Goal: Obtain resource: Obtain resource

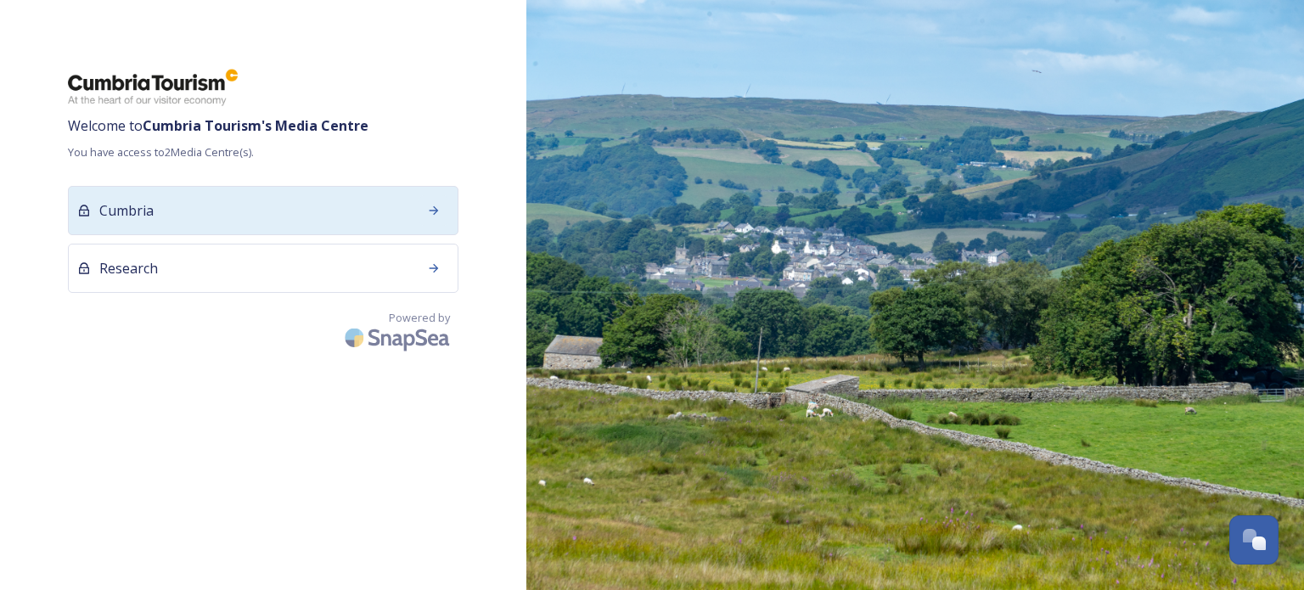
click at [441, 211] on div at bounding box center [434, 210] width 31 height 31
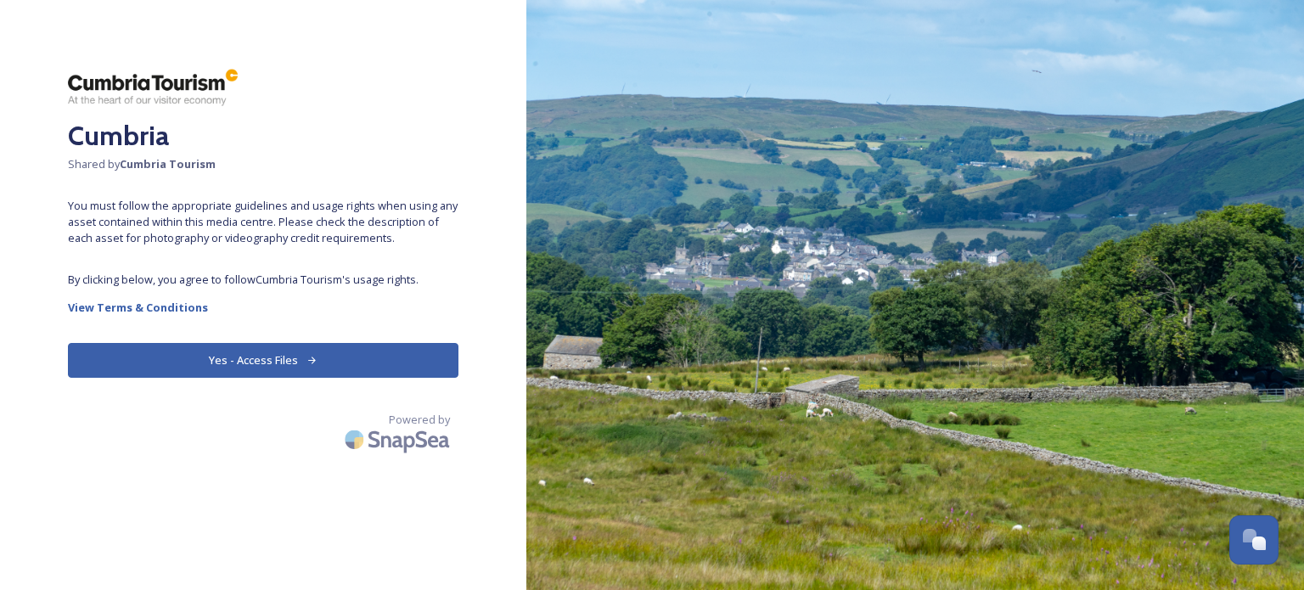
click at [265, 364] on button "Yes - Access Files" at bounding box center [263, 360] width 391 height 35
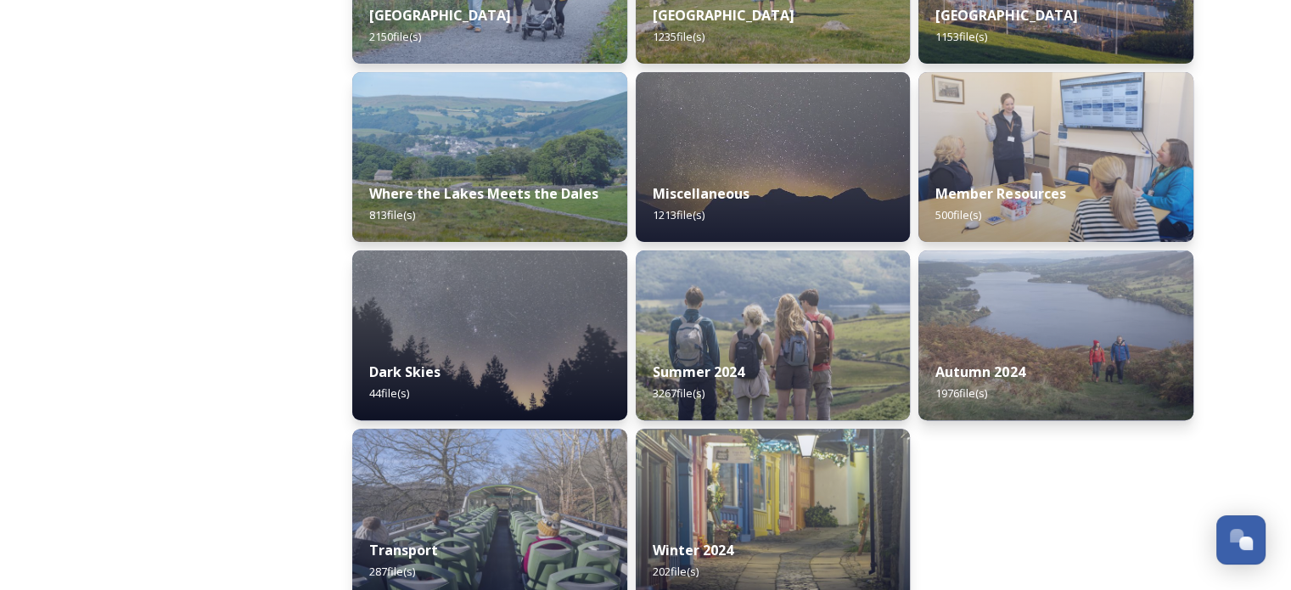
scroll to position [581, 0]
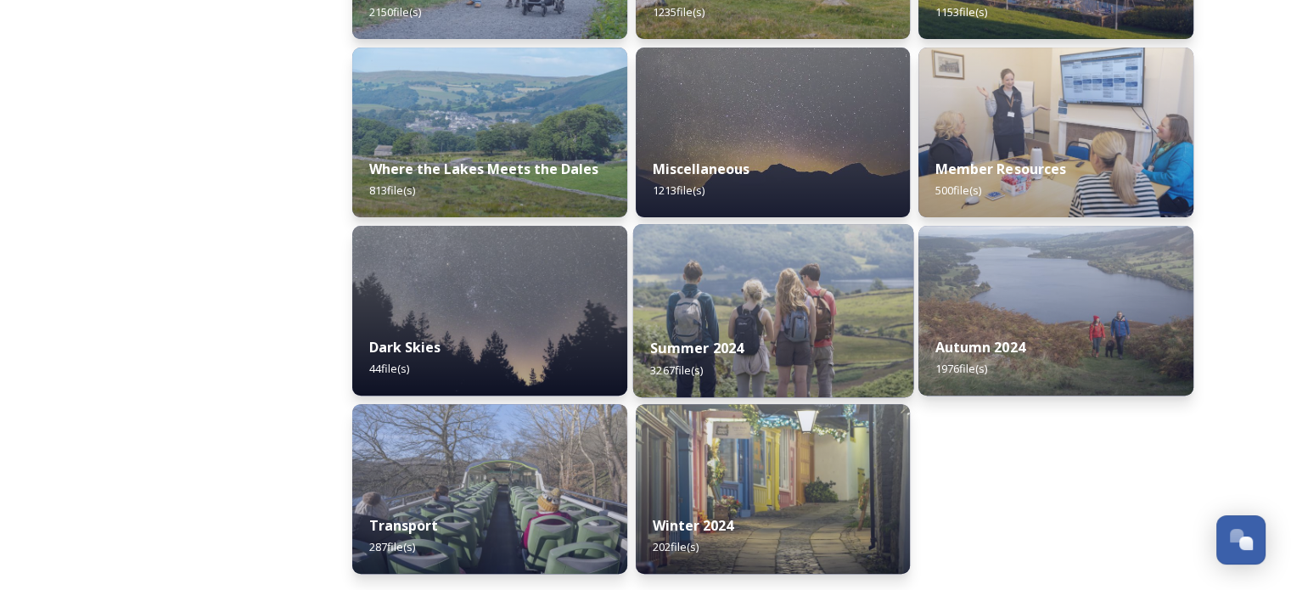
click at [723, 340] on strong "Summer 2024" at bounding box center [696, 348] width 93 height 19
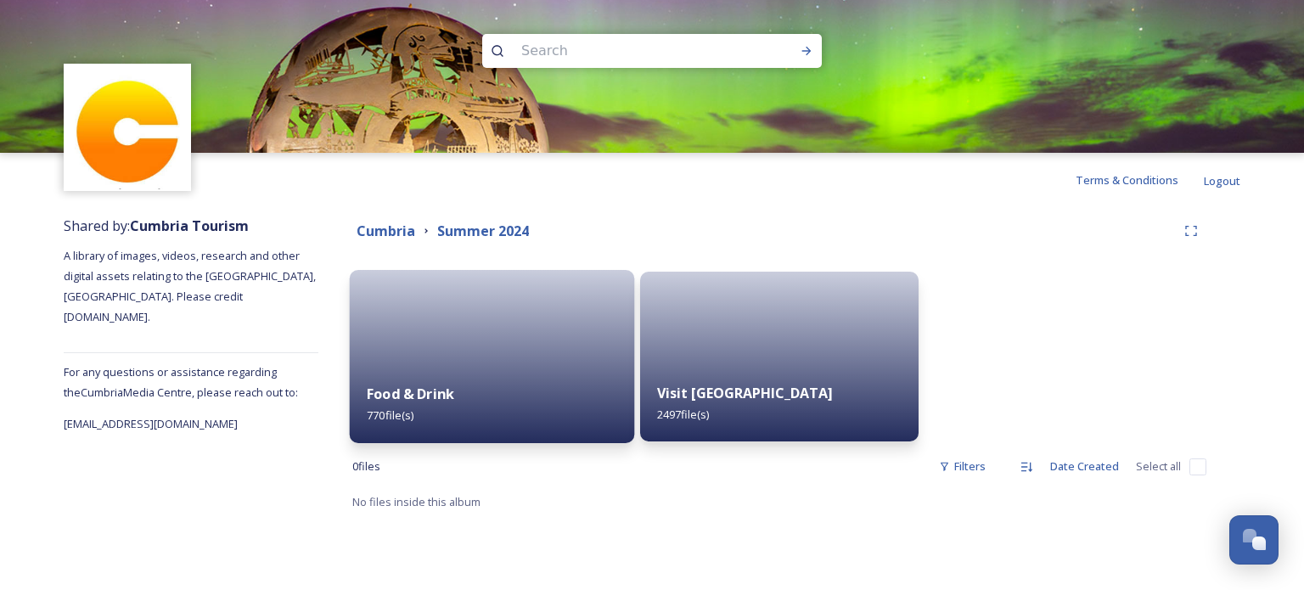
click at [408, 371] on div "Food & Drink 770 file(s)" at bounding box center [492, 404] width 284 height 77
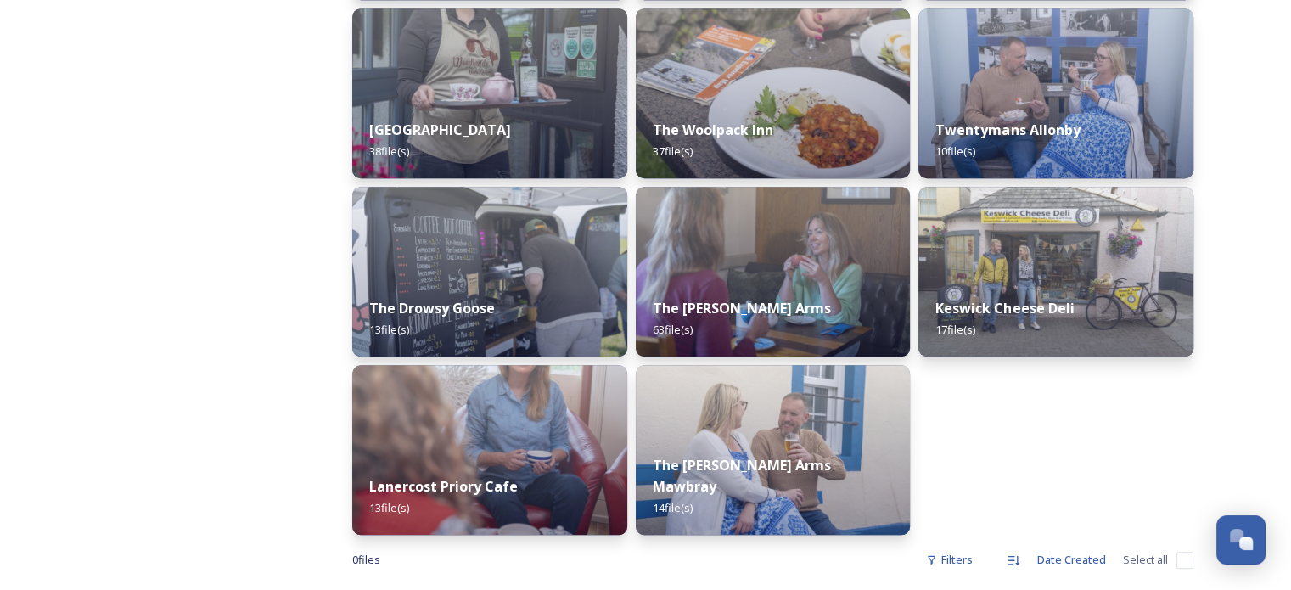
scroll to position [1000, 0]
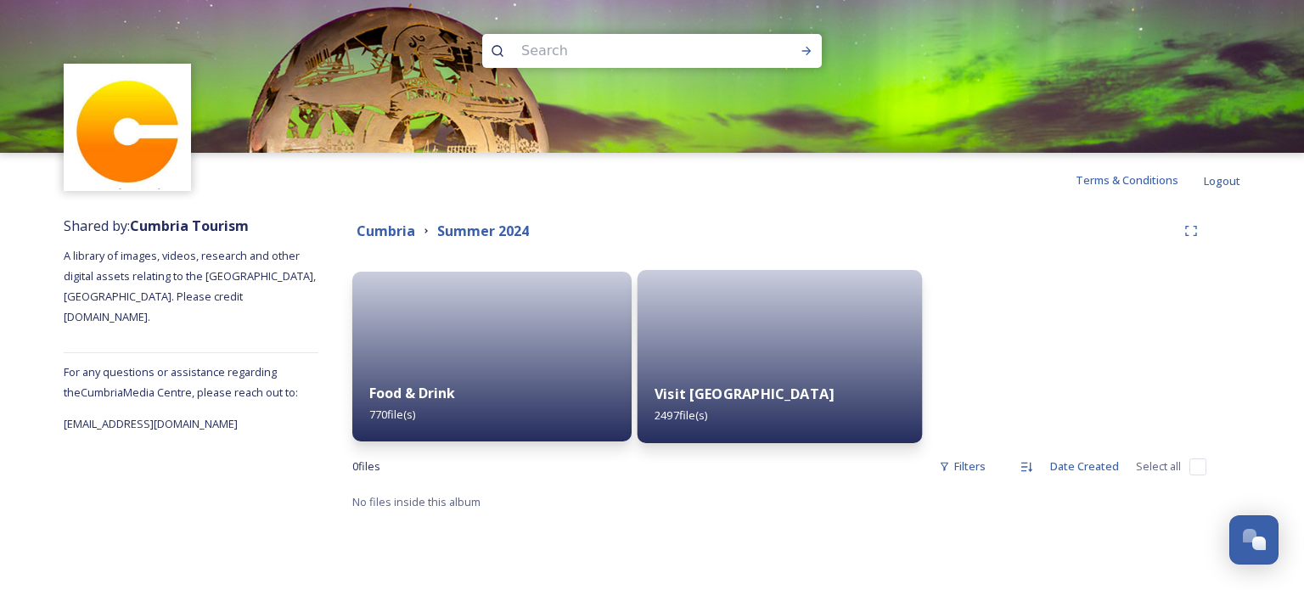
click at [855, 404] on div "Visit [GEOGRAPHIC_DATA] 2497 file(s)" at bounding box center [779, 404] width 284 height 77
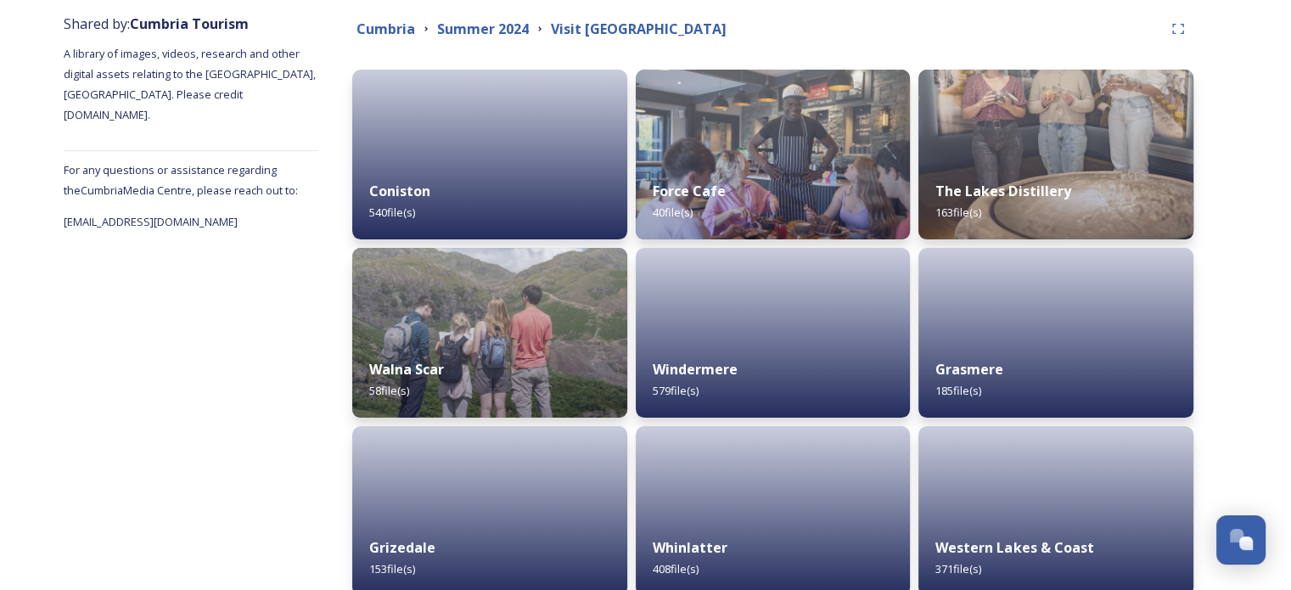
scroll to position [287, 0]
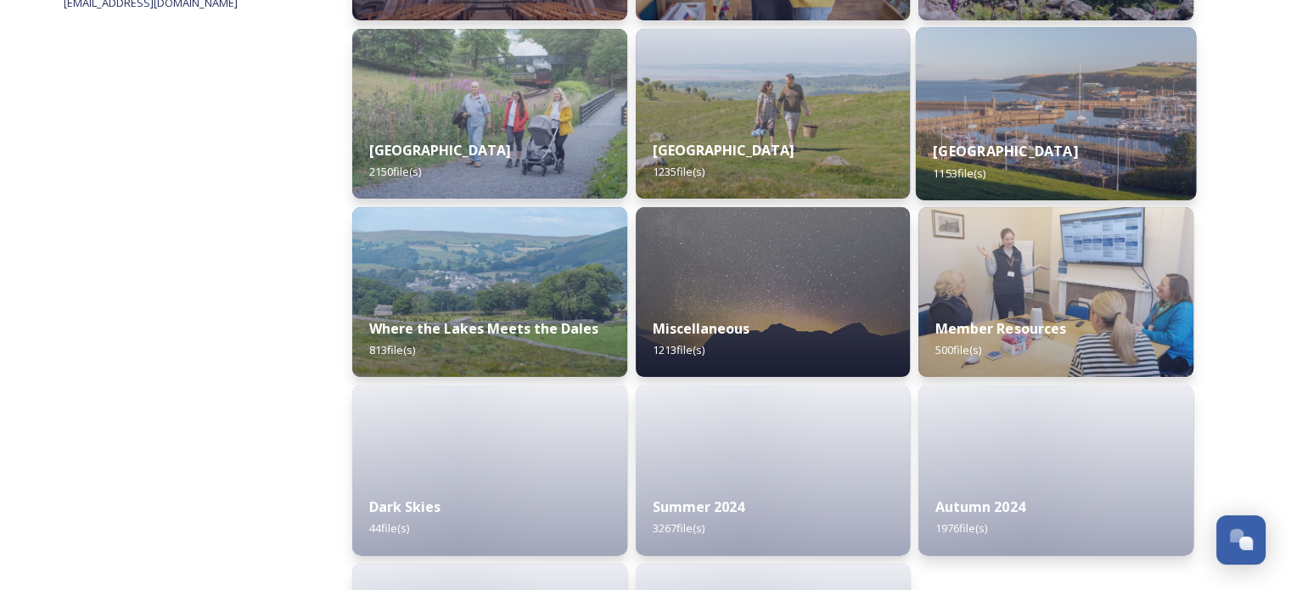
scroll to position [425, 0]
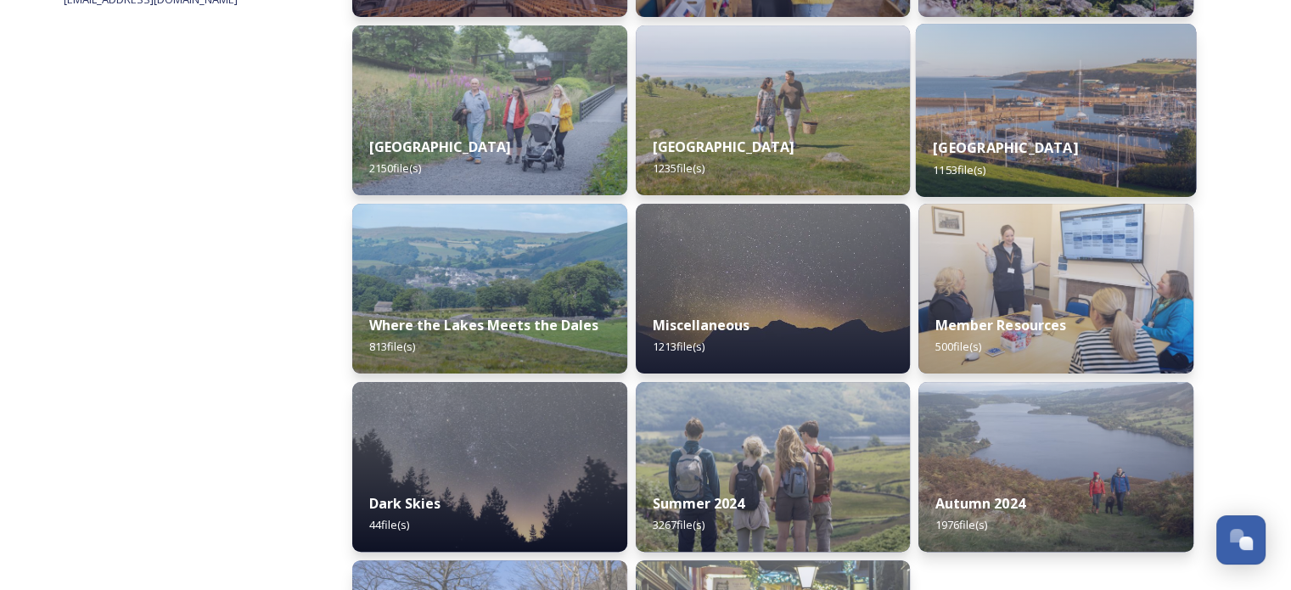
click at [1043, 509] on div "Autumn 2024 1976 file(s)" at bounding box center [1056, 514] width 275 height 76
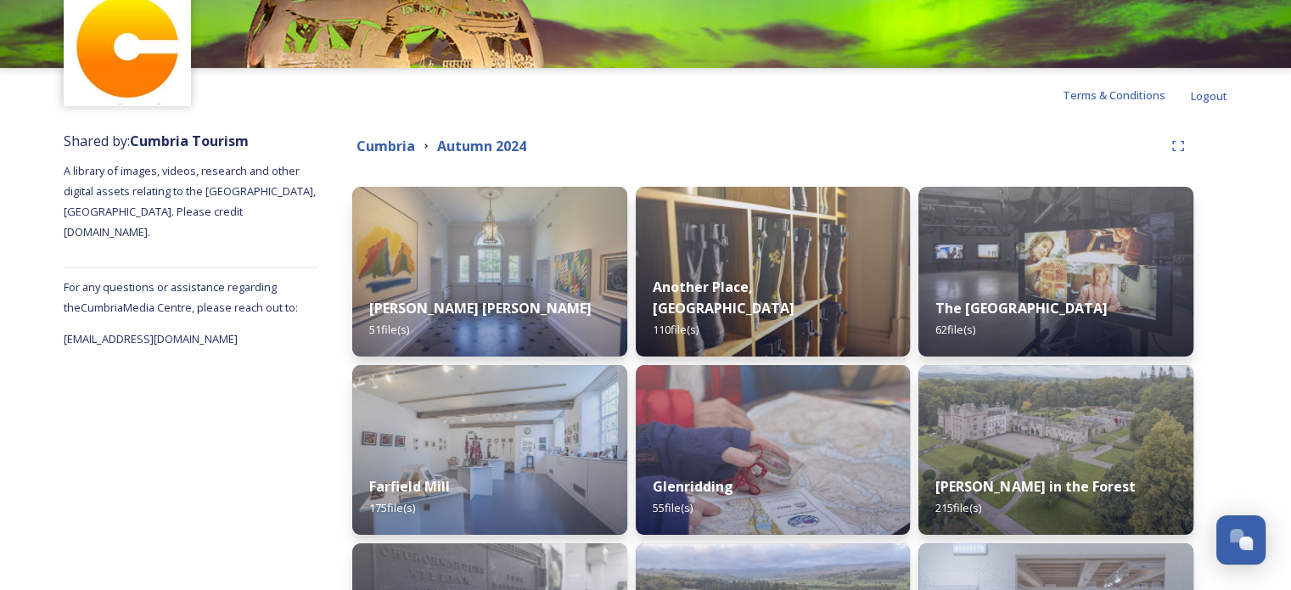
scroll to position [170, 0]
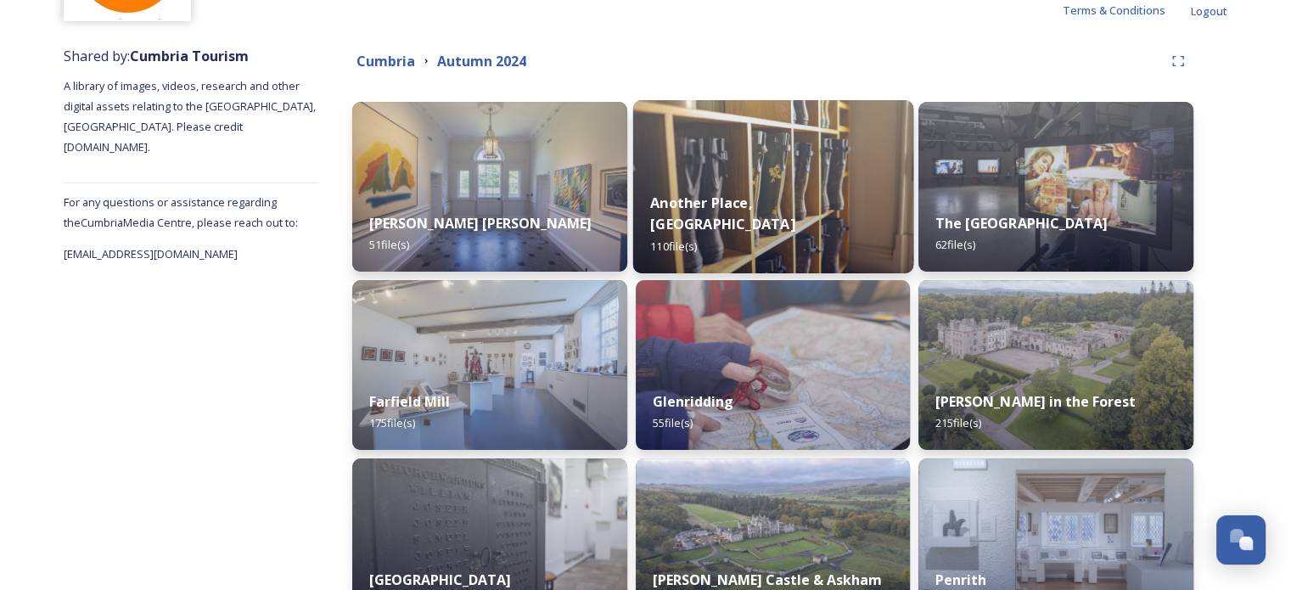
click at [786, 220] on strong "Another Place, [GEOGRAPHIC_DATA]" at bounding box center [722, 213] width 144 height 41
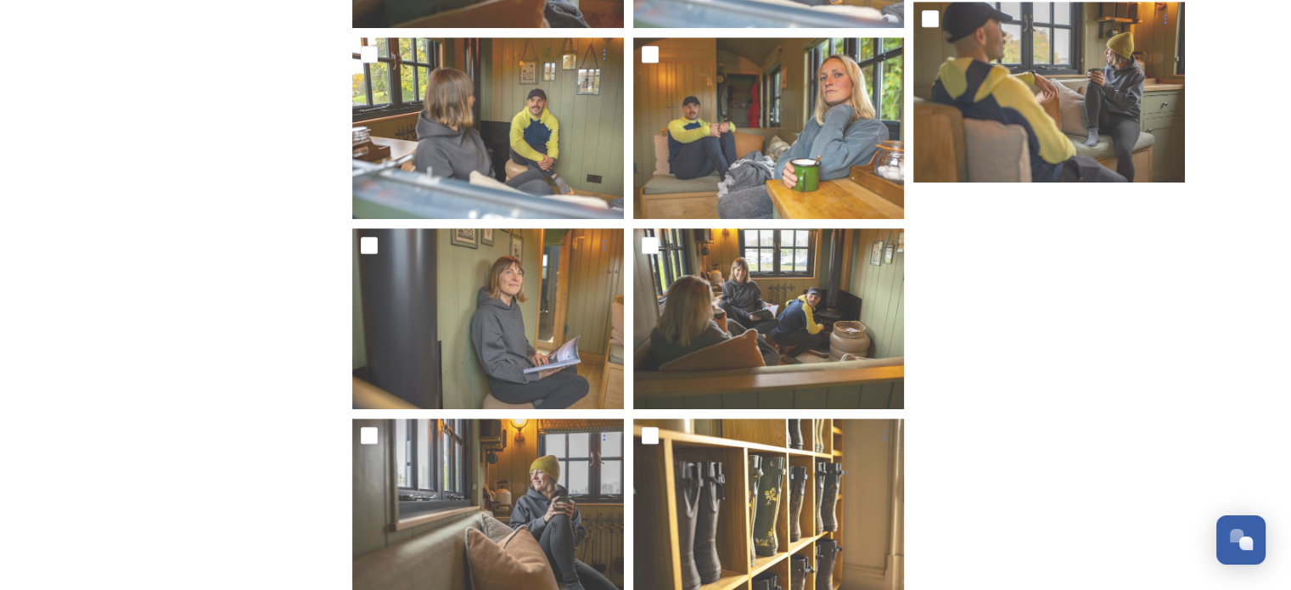
scroll to position [7711, 0]
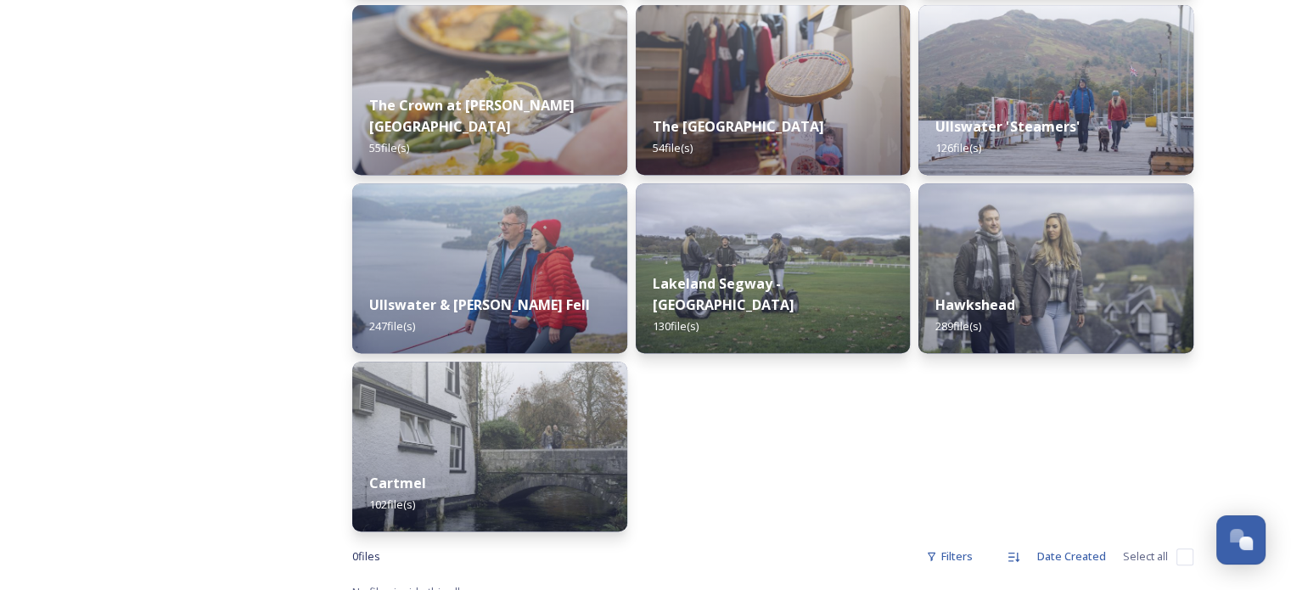
scroll to position [822, 0]
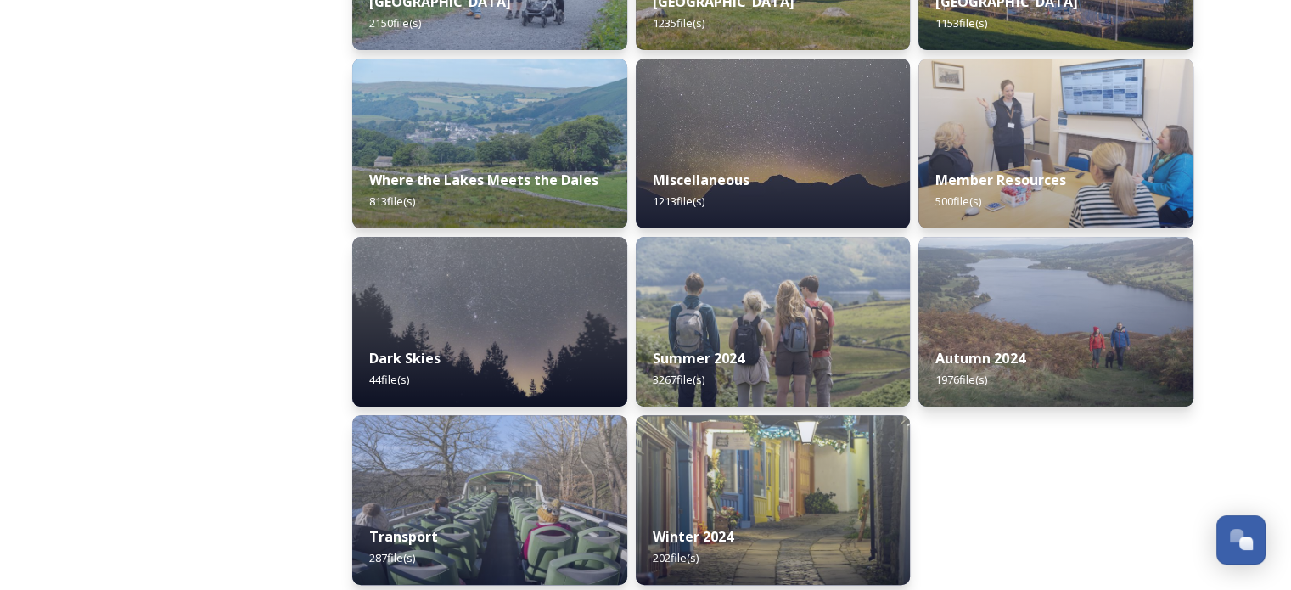
scroll to position [581, 0]
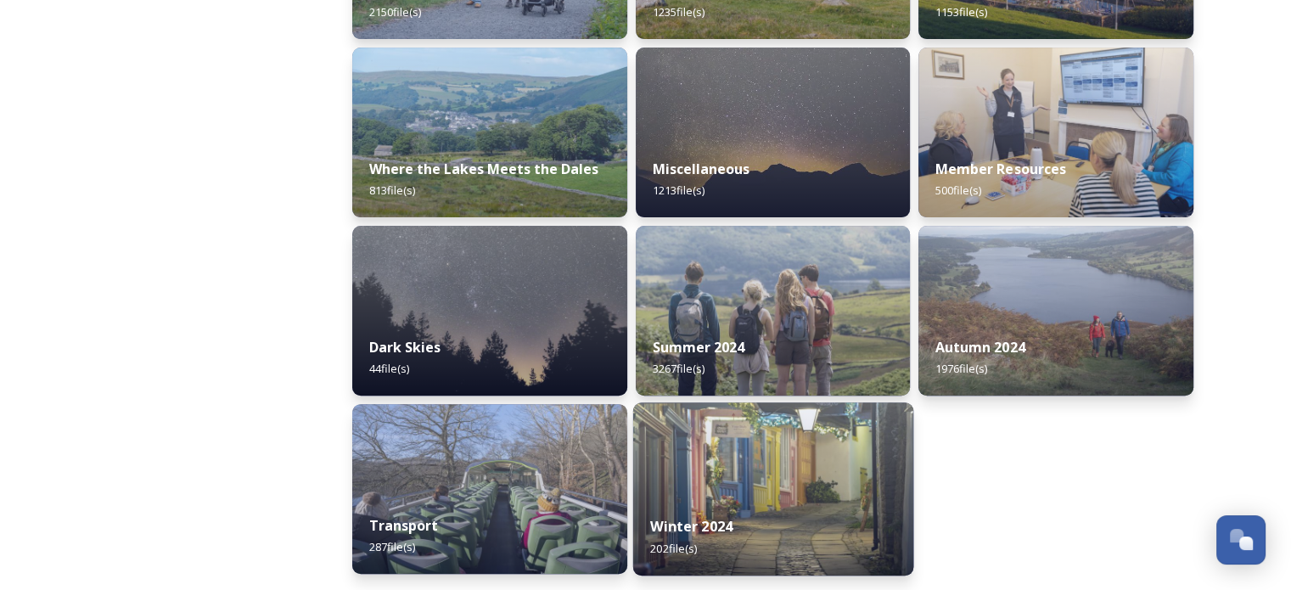
click at [775, 491] on img at bounding box center [773, 488] width 280 height 173
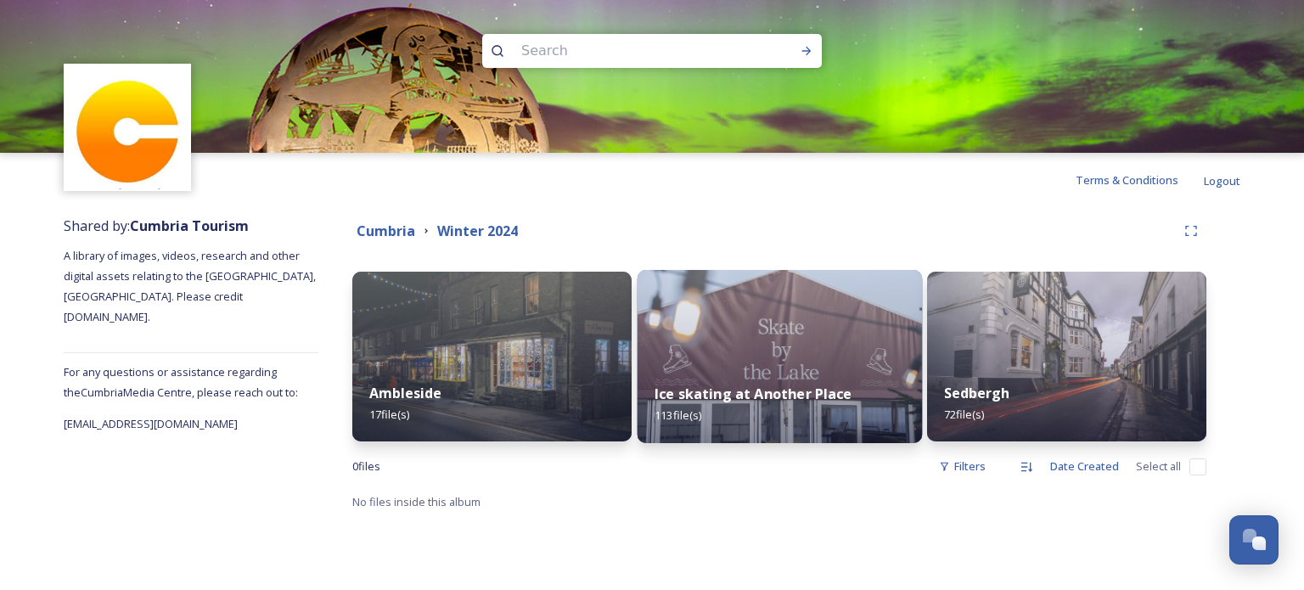
click at [737, 329] on img at bounding box center [779, 356] width 284 height 173
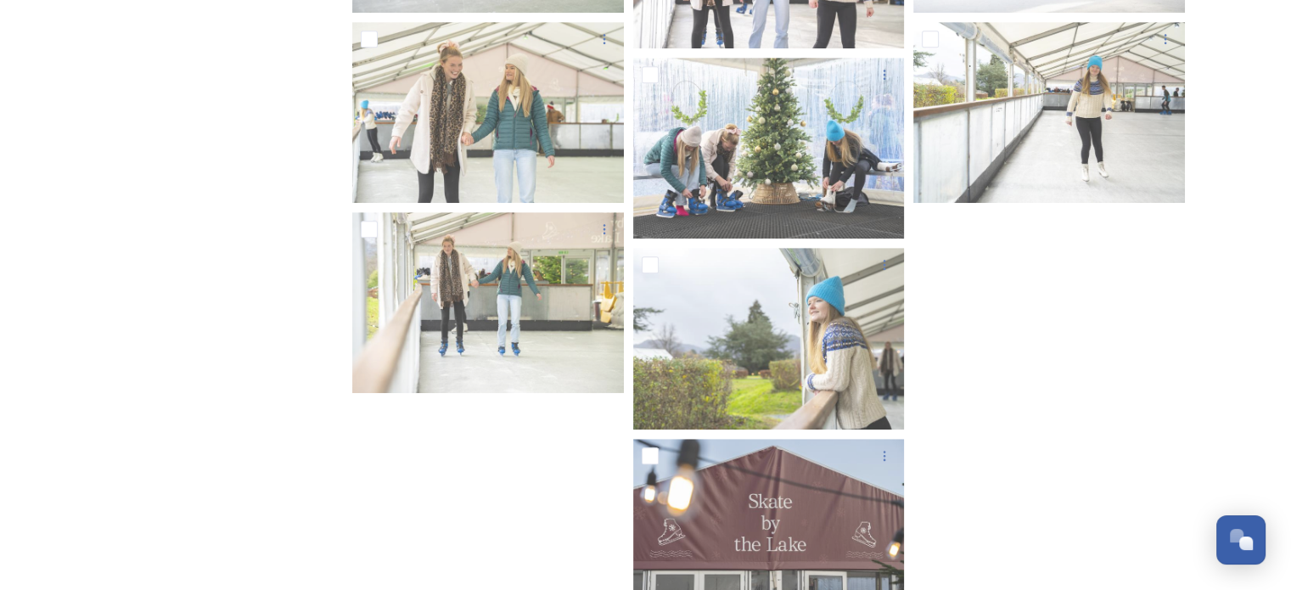
scroll to position [7363, 0]
